Goal: Task Accomplishment & Management: Use online tool/utility

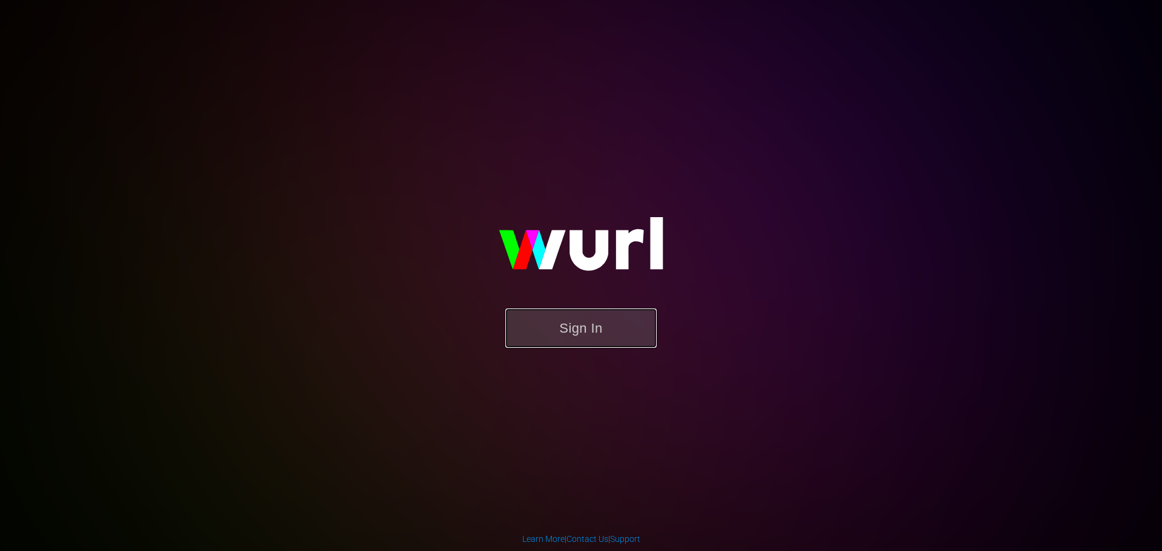
click at [574, 328] on button "Sign In" at bounding box center [580, 328] width 151 height 39
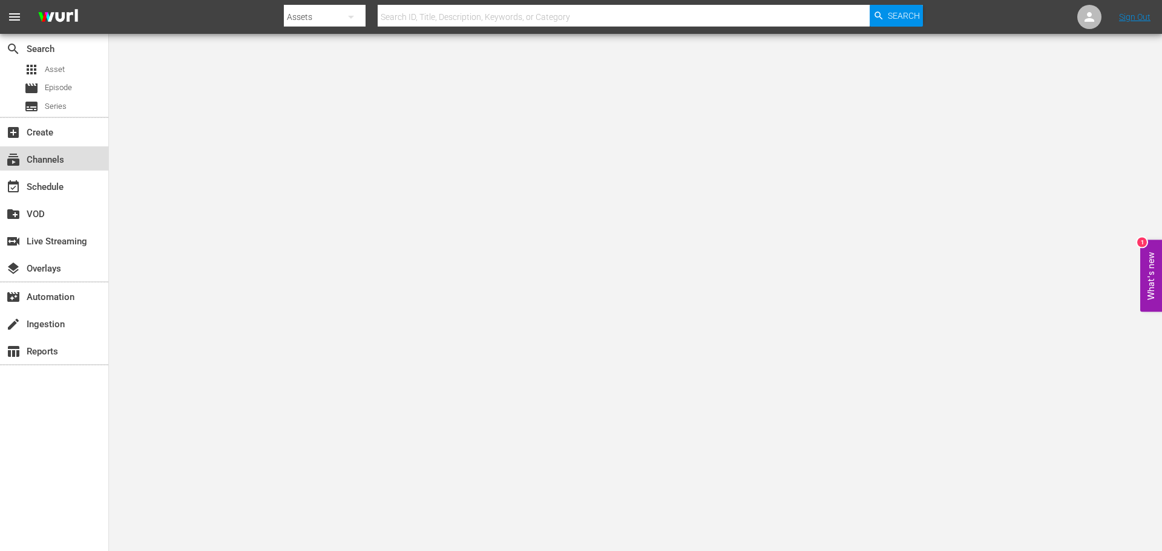
click at [59, 158] on div "subscriptions Channels" at bounding box center [34, 157] width 68 height 11
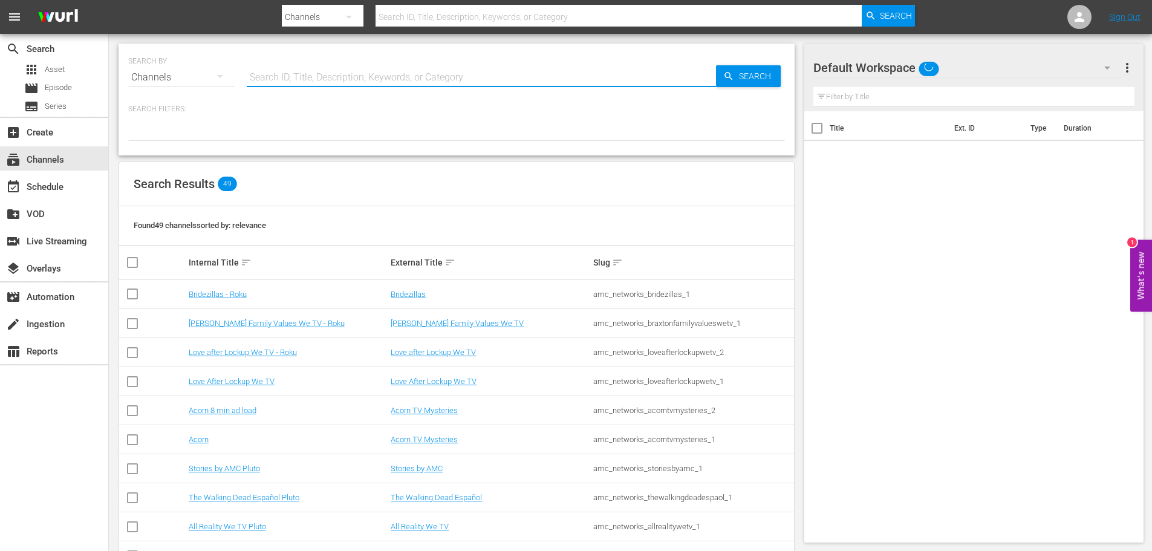
click at [332, 74] on input "text" at bounding box center [481, 77] width 469 height 29
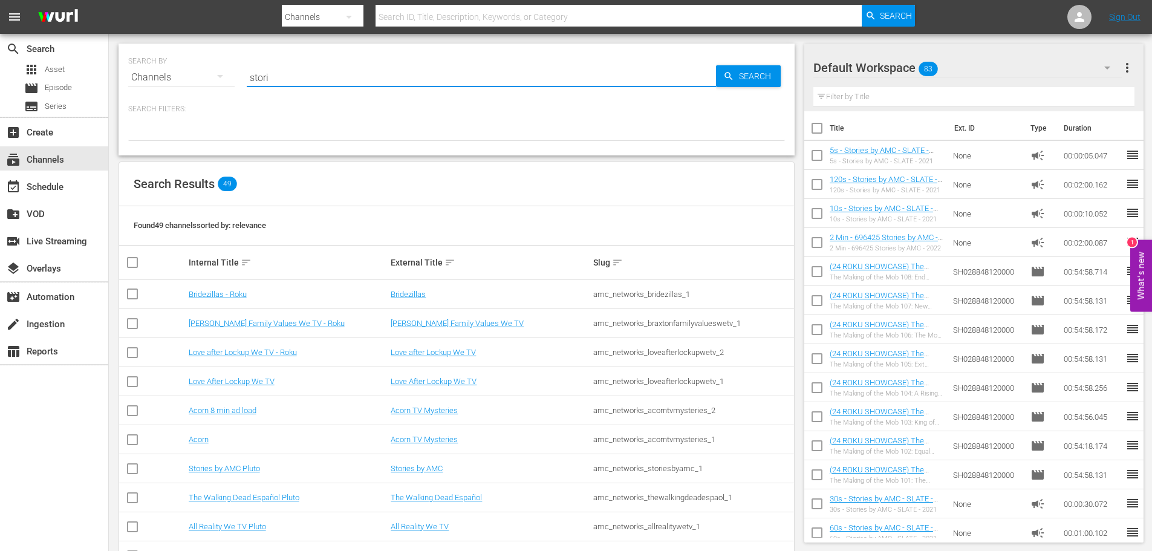
type input "[PERSON_NAME]"
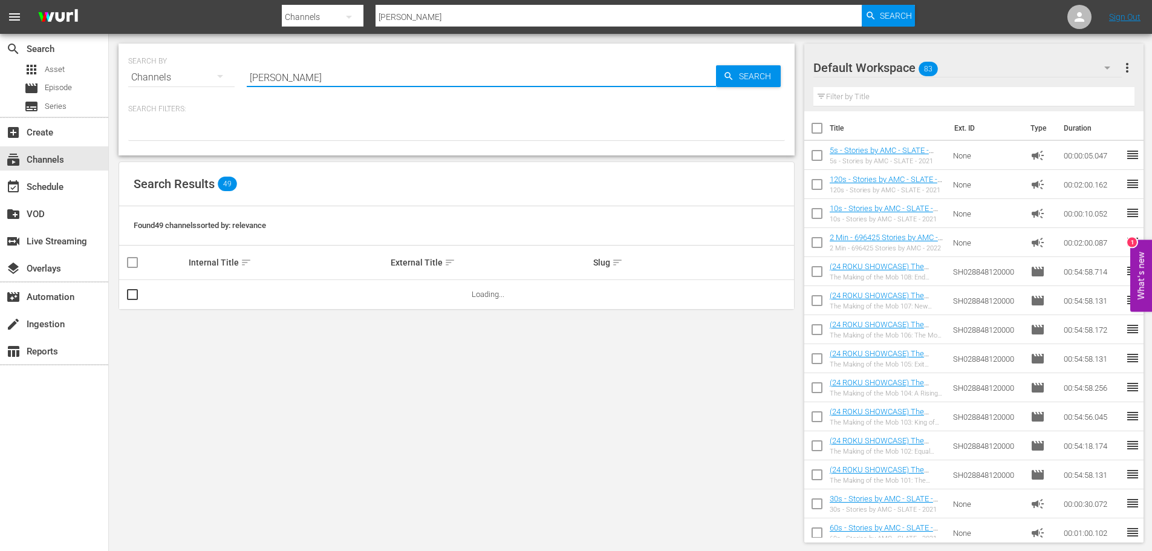
type input "[PERSON_NAME]"
type input "stories by amc"
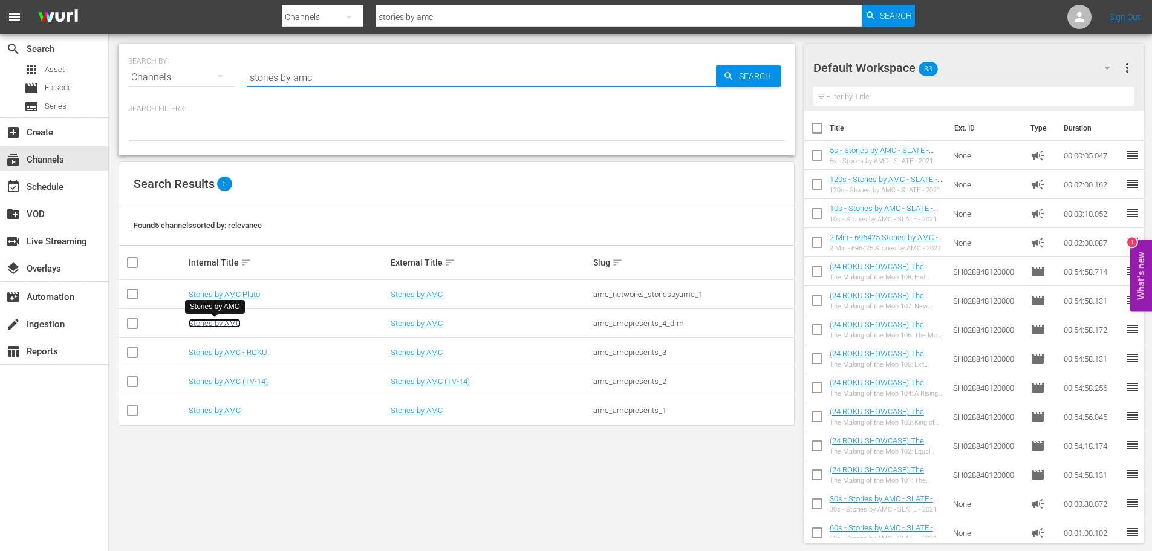
click at [220, 324] on link "Stories by AMC" at bounding box center [215, 323] width 52 height 9
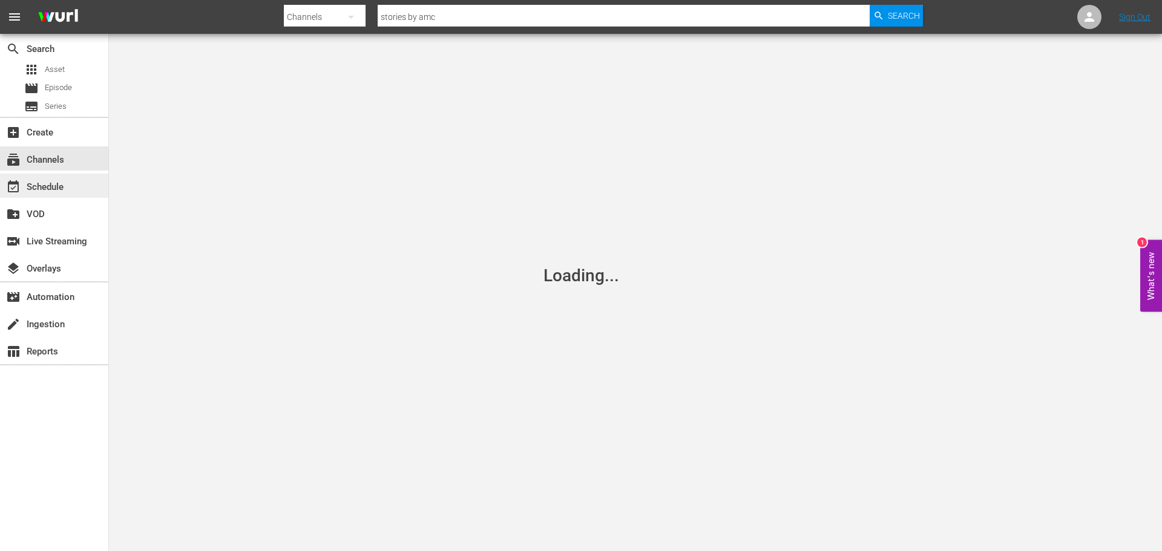
click at [56, 181] on div "event_available Schedule" at bounding box center [34, 185] width 68 height 11
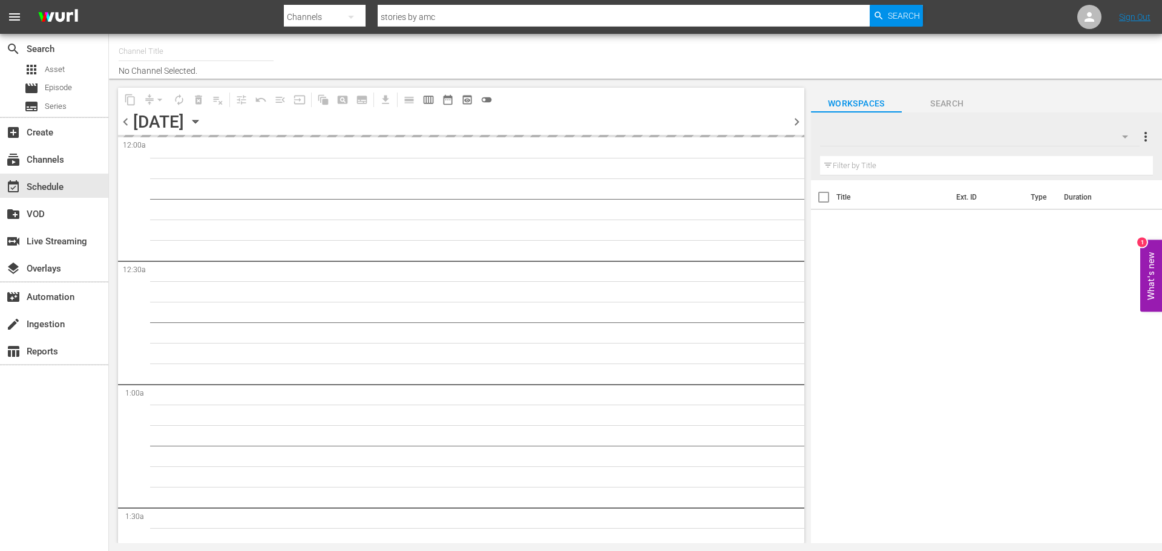
type input "Stories by AMC (1326)"
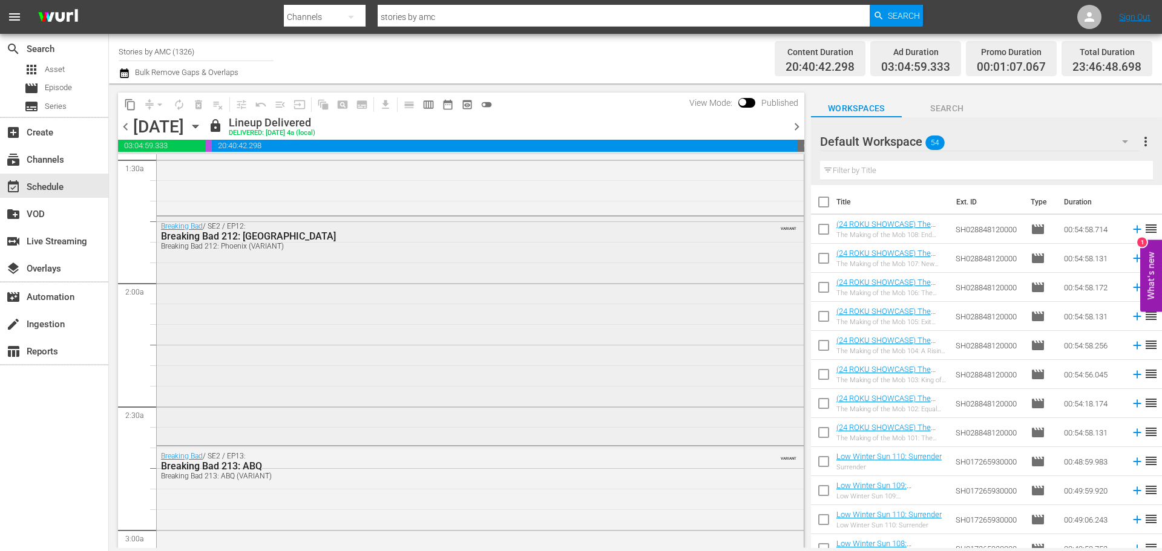
scroll to position [375, 0]
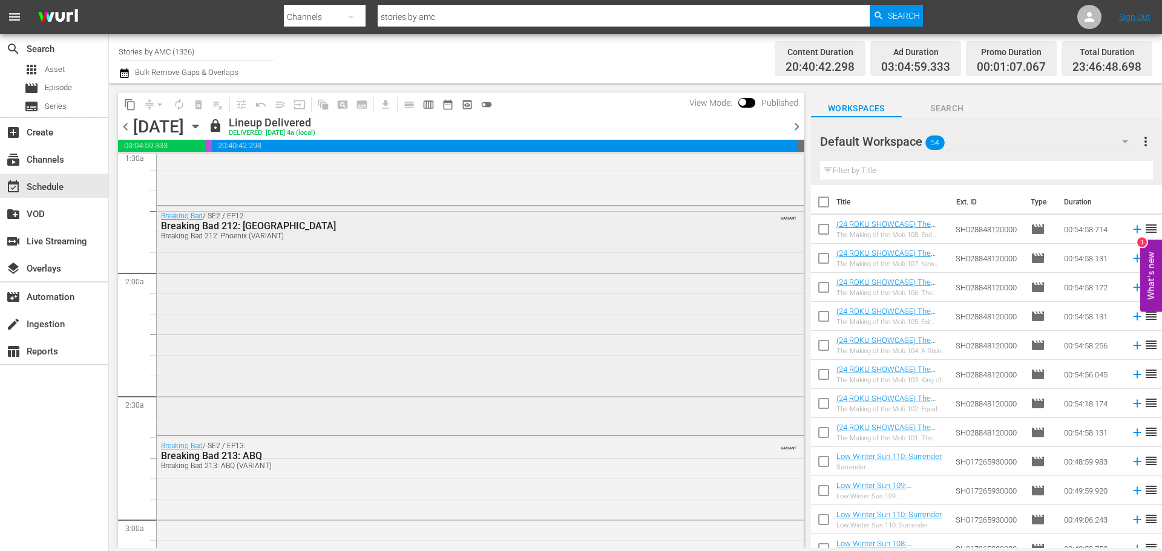
click at [523, 273] on div "Breaking Bad / SE2 / EP12: Breaking Bad 212: Phoenix Breaking Bad 212: [GEOGRAP…" at bounding box center [480, 319] width 647 height 227
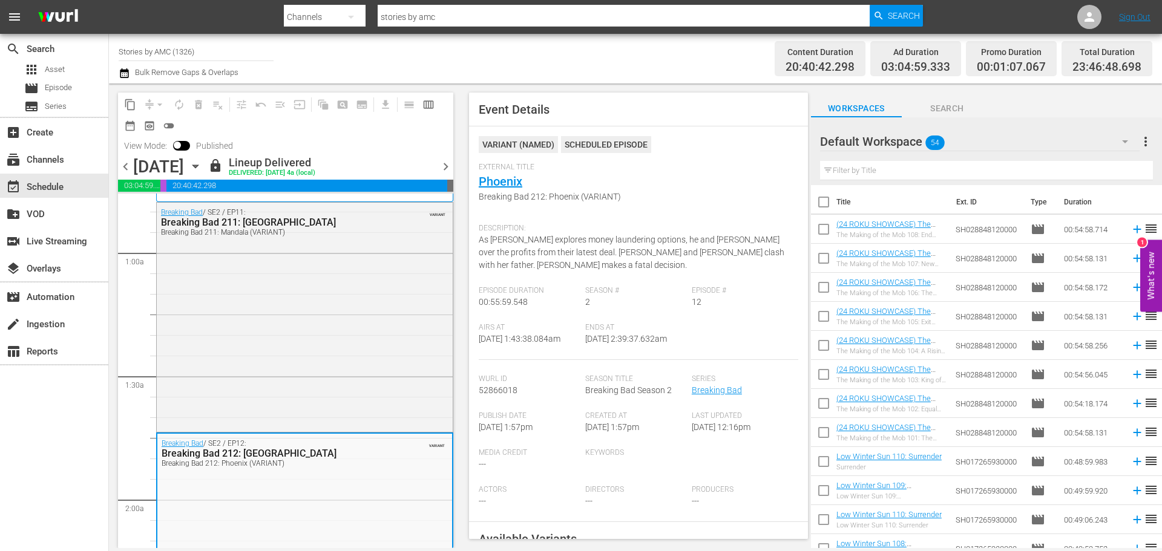
scroll to position [165, 0]
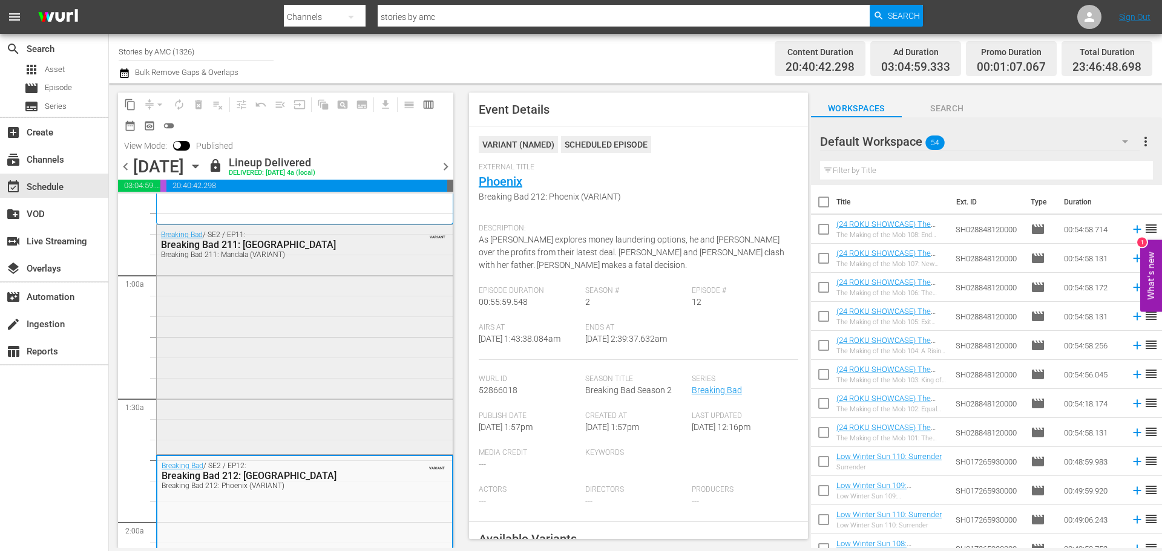
click at [299, 310] on div "Breaking Bad / SE2 / EP11: Breaking Bad 211: Mandala Breaking Bad 211: Mandala …" at bounding box center [305, 338] width 296 height 227
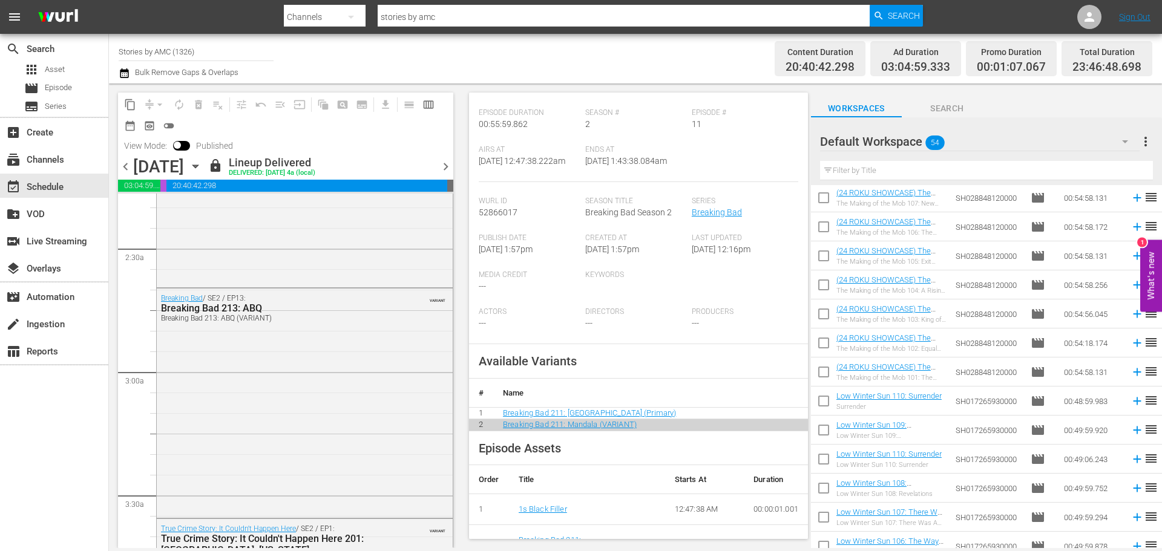
scroll to position [170, 0]
